Goal: Navigation & Orientation: Go to known website

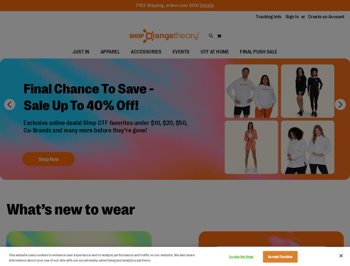
click at [175, 133] on div at bounding box center [175, 133] width 350 height 266
click at [248, 257] on button "Cookie Settings" at bounding box center [241, 257] width 35 height 11
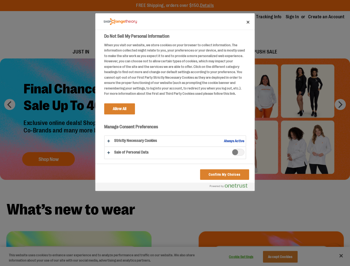
click at [288, 257] on div at bounding box center [175, 133] width 350 height 266
click at [342, 256] on div at bounding box center [175, 133] width 350 height 266
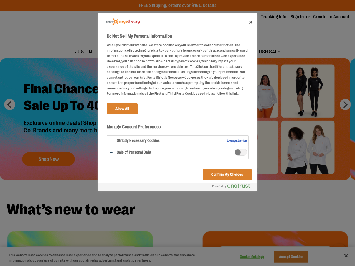
click at [290, 266] on html "Skip to Content The store will not work correctly when cookies are disabled. FR…" at bounding box center [177, 133] width 355 height 266
